Goal: Obtain resource: Download file/media

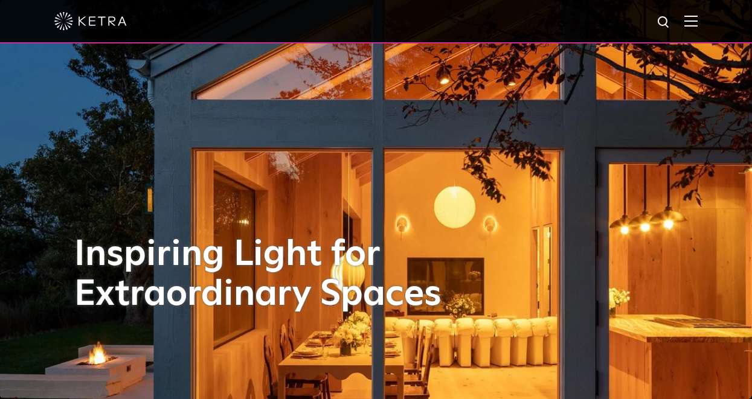
click at [698, 25] on img at bounding box center [690, 20] width 13 height 11
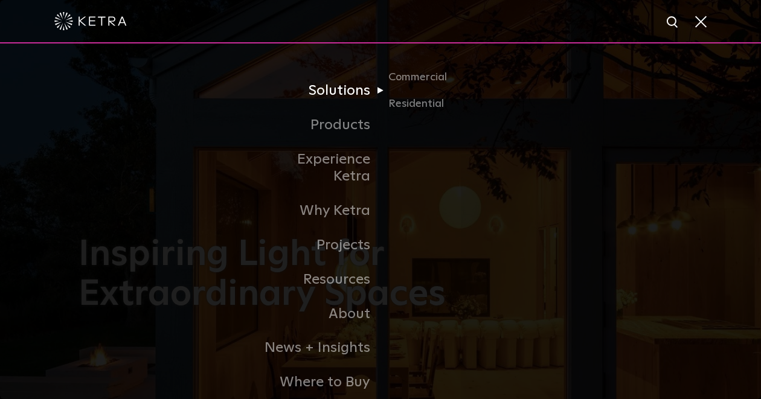
click at [356, 94] on link "Solutions" at bounding box center [319, 91] width 124 height 34
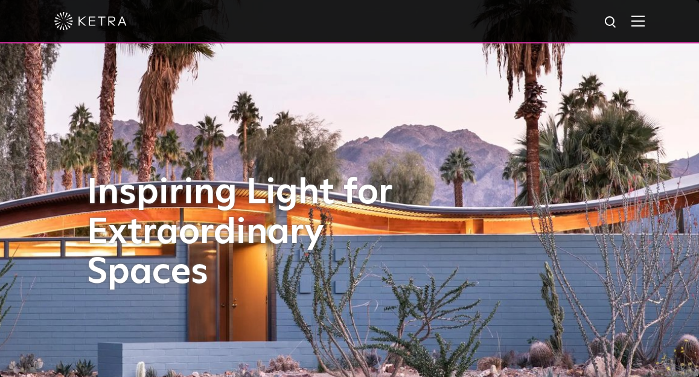
click at [50, 164] on img at bounding box center [349, 188] width 909 height 491
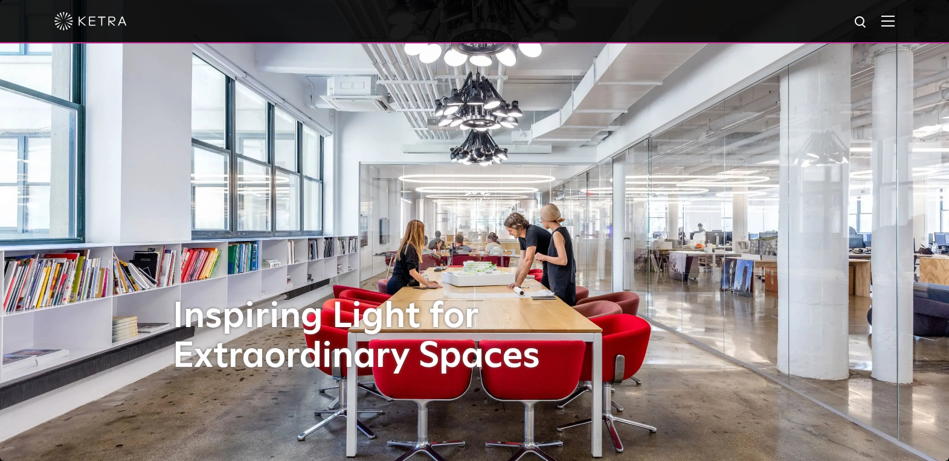
click at [751, 21] on img at bounding box center [887, 20] width 13 height 11
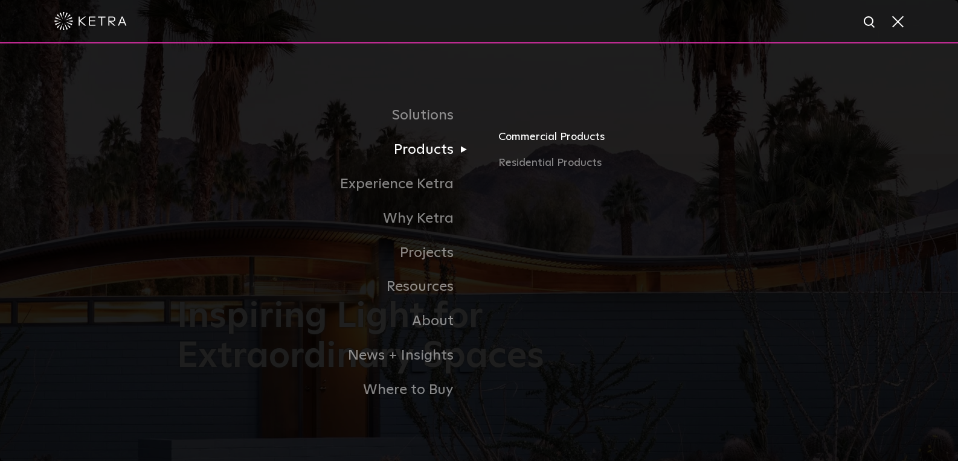
click at [536, 152] on link "Commercial Products" at bounding box center [639, 141] width 283 height 27
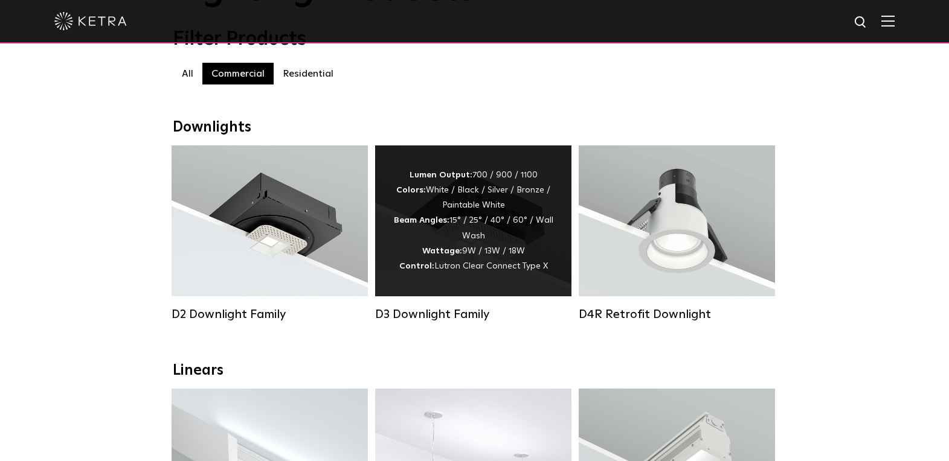
click at [435, 236] on div "Lumen Output: 700 / 900 / 1100 Colors: White / Black / Silver / Bronze / Painta…" at bounding box center [473, 221] width 160 height 106
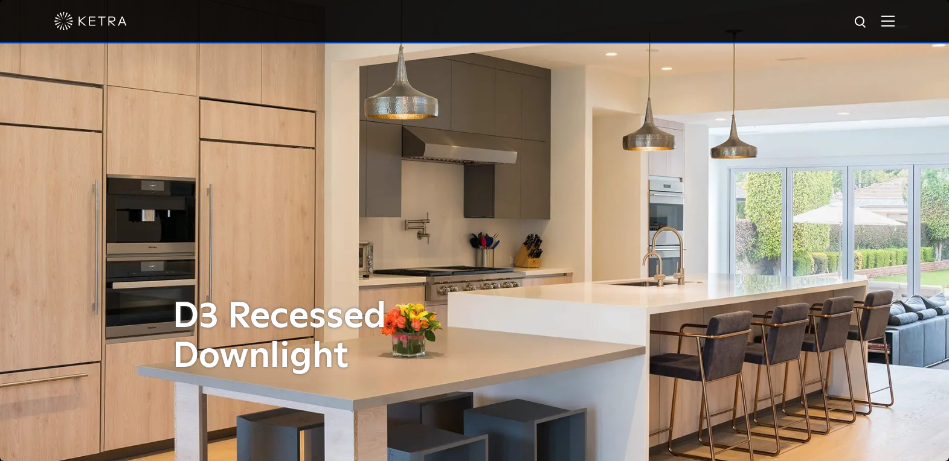
click at [894, 24] on img at bounding box center [887, 20] width 13 height 11
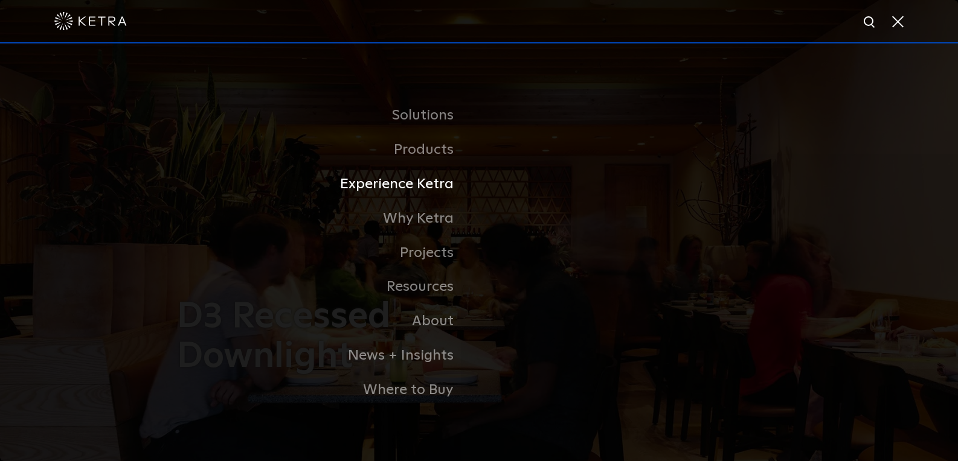
click at [440, 187] on link "Experience Ketra" at bounding box center [328, 184] width 302 height 34
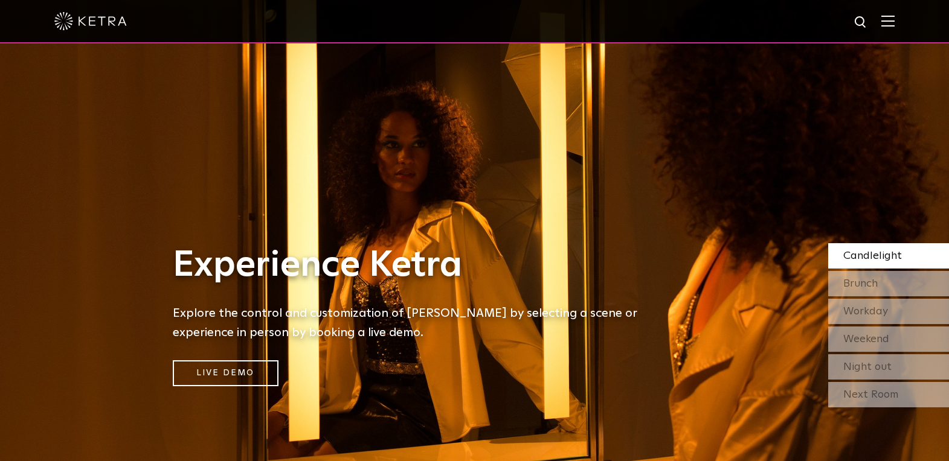
click at [894, 24] on img at bounding box center [887, 20] width 13 height 11
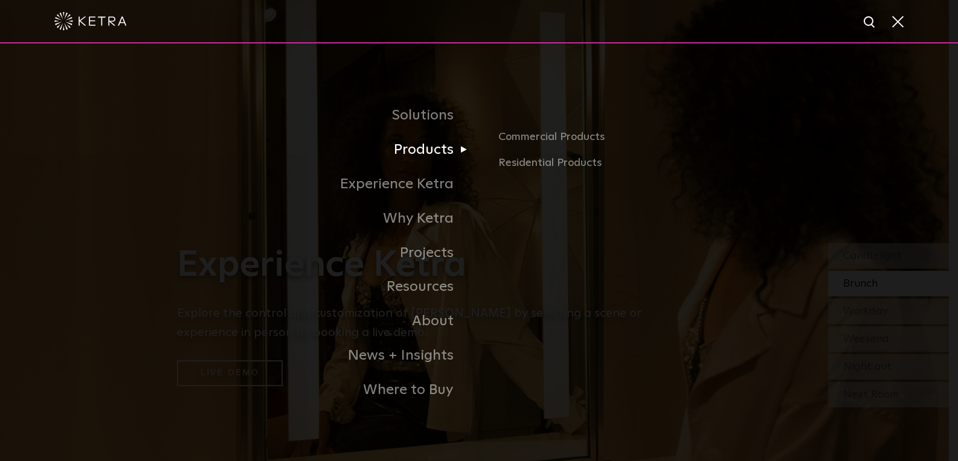
click at [441, 152] on link "Products" at bounding box center [328, 150] width 302 height 34
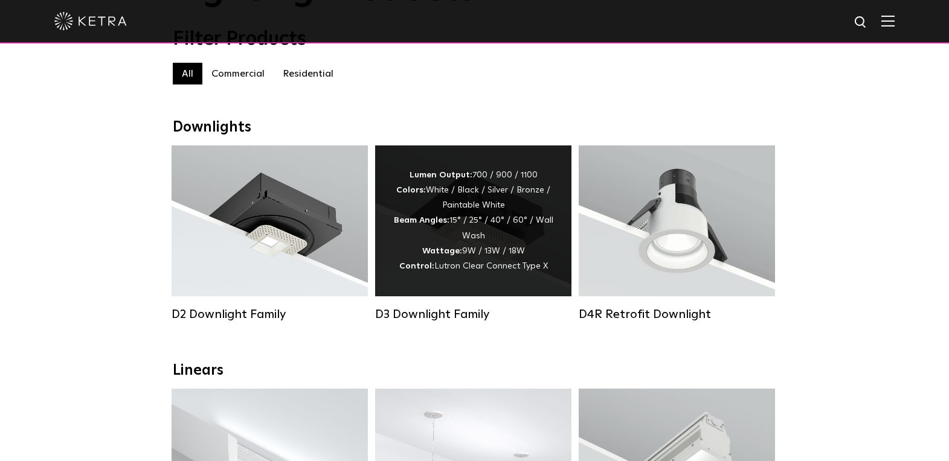
scroll to position [121, 0]
click at [481, 227] on div "Lumen Output: 700 / 900 / 1100 Colors: White / Black / Silver / Bronze / Painta…" at bounding box center [473, 221] width 160 height 106
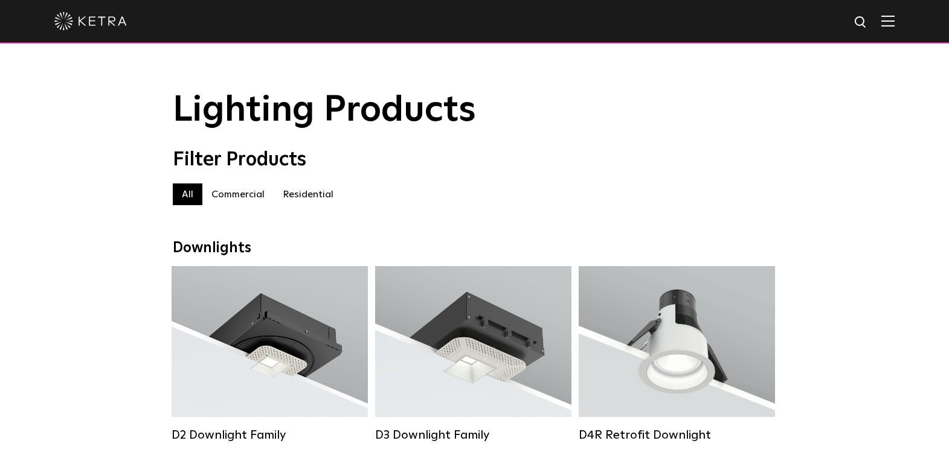
click at [258, 284] on div "Lumen Output: 1200 Colors: White / Black / Gloss Black / Silver / Bronze / Silv…" at bounding box center [270, 345] width 160 height 122
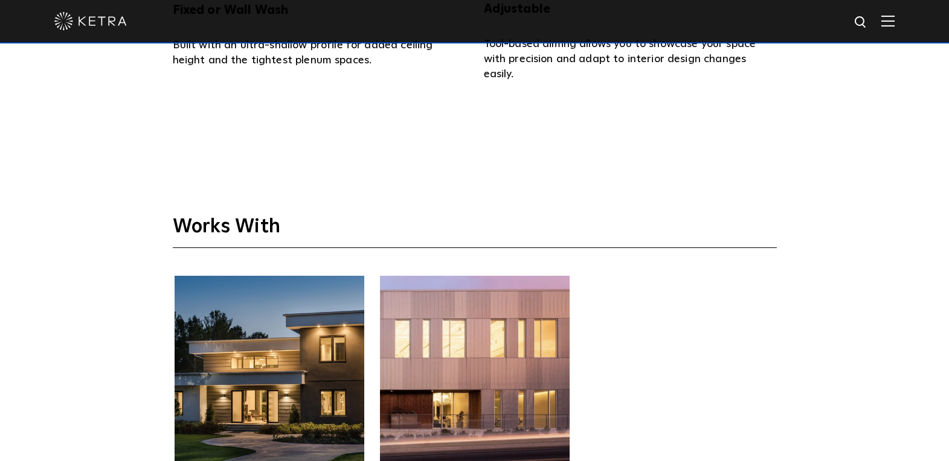
scroll to position [3141, 0]
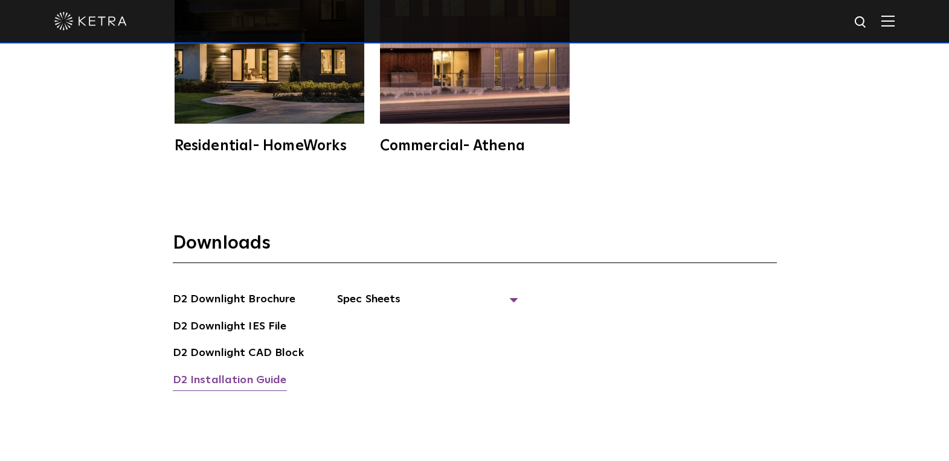
click at [239, 372] on link "D2 Installation Guide" at bounding box center [230, 381] width 114 height 19
